Goal: Find specific page/section: Find specific page/section

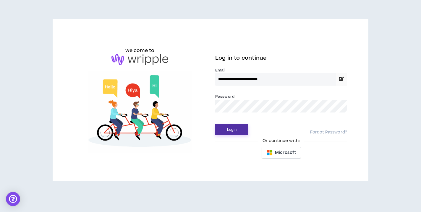
click at [238, 127] on button "Login" at bounding box center [231, 129] width 33 height 11
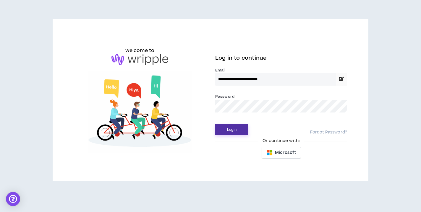
click at [239, 130] on button "Login" at bounding box center [231, 129] width 33 height 11
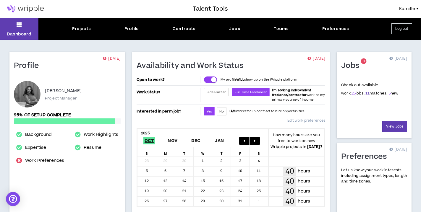
click at [365, 93] on link "11" at bounding box center [367, 93] width 4 height 5
